Goal: Task Accomplishment & Management: Complete application form

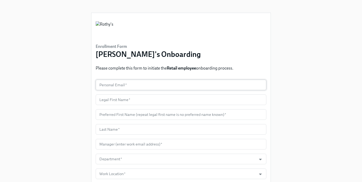
click at [141, 84] on input "text" at bounding box center [181, 85] width 171 height 11
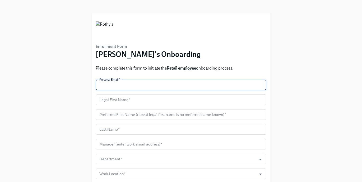
paste input "[EMAIL_ADDRESS][DOMAIN_NAME]"
type input "[EMAIL_ADDRESS][DOMAIN_NAME]"
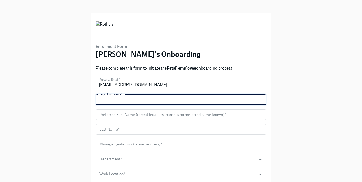
click at [126, 100] on input "text" at bounding box center [181, 99] width 171 height 11
type input "Zahir"
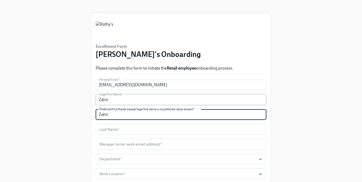
type input "Zahir"
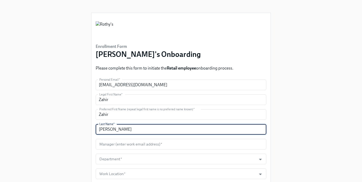
type input "[PERSON_NAME]"
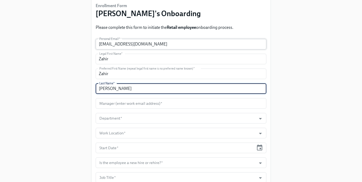
scroll to position [51, 0]
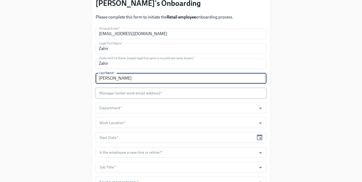
click at [143, 92] on input "text" at bounding box center [181, 93] width 171 height 11
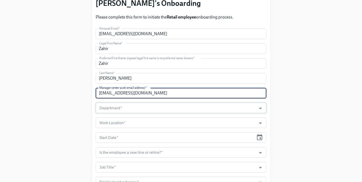
type input "[EMAIL_ADDRESS][DOMAIN_NAME]"
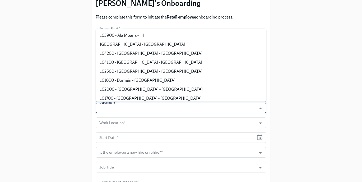
click at [196, 112] on input "Department   *" at bounding box center [176, 108] width 156 height 11
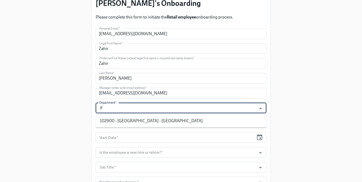
type input "i"
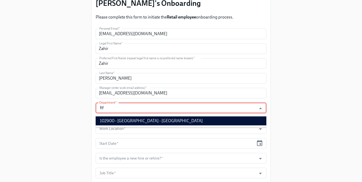
click at [178, 122] on li "102900 - [GEOGRAPHIC_DATA] - [GEOGRAPHIC_DATA]" at bounding box center [181, 120] width 171 height 9
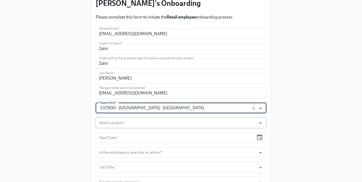
type input "102900 - [GEOGRAPHIC_DATA] - [GEOGRAPHIC_DATA]"
click at [168, 122] on input "Work Location   *" at bounding box center [176, 122] width 156 height 11
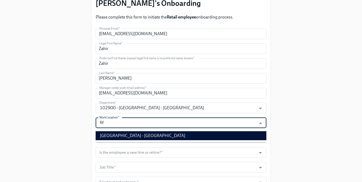
click at [157, 134] on li "[GEOGRAPHIC_DATA] - [GEOGRAPHIC_DATA]" at bounding box center [181, 135] width 171 height 9
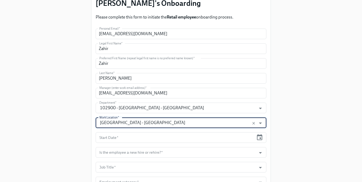
type input "[GEOGRAPHIC_DATA] - [GEOGRAPHIC_DATA]"
click at [136, 140] on input "text" at bounding box center [175, 137] width 158 height 11
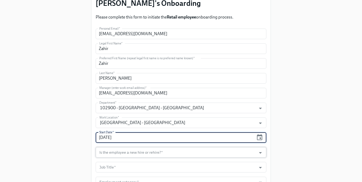
type input "[DATE]"
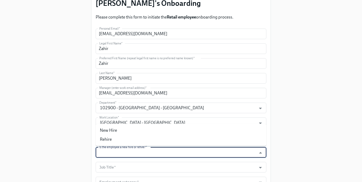
click at [139, 153] on input "Is the employee a new hire or rehire?   *" at bounding box center [176, 152] width 156 height 11
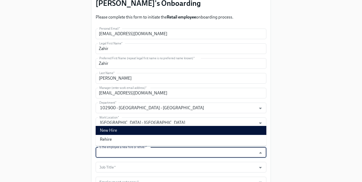
click at [134, 130] on li "New Hire" at bounding box center [181, 130] width 171 height 9
type input "New Hire"
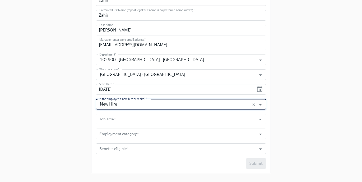
scroll to position [107, 0]
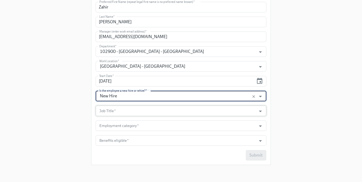
click at [132, 108] on input "Job Title   *" at bounding box center [176, 111] width 156 height 11
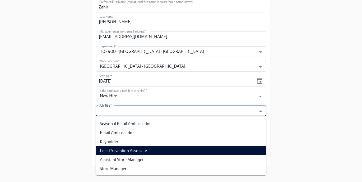
click at [132, 148] on li "Loss Prevention Associate" at bounding box center [181, 150] width 171 height 9
type input "Loss Prevention Associate"
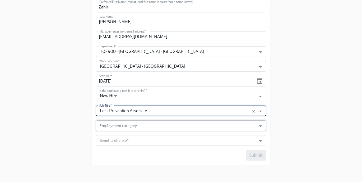
click at [119, 127] on input "Employment category   *" at bounding box center [176, 125] width 156 height 11
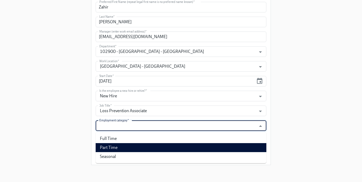
click at [118, 149] on li "Part Time" at bounding box center [181, 147] width 171 height 9
type input "Part Time"
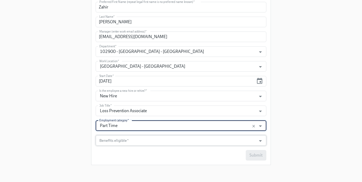
click at [117, 138] on input "Benefits eligible   *" at bounding box center [176, 140] width 156 height 11
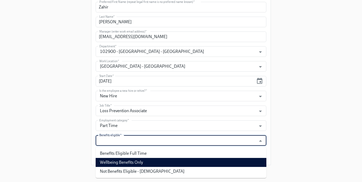
click at [118, 163] on li "Wellbeing Benefits Only" at bounding box center [181, 162] width 171 height 9
type input "Wellbeing Benefits Only"
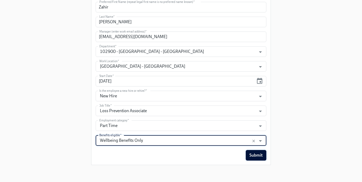
click at [259, 156] on span "Submit" at bounding box center [256, 155] width 13 height 5
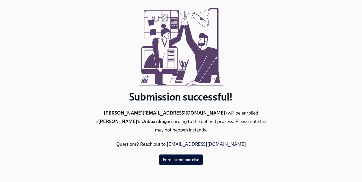
scroll to position [0, 0]
